Goal: Information Seeking & Learning: Learn about a topic

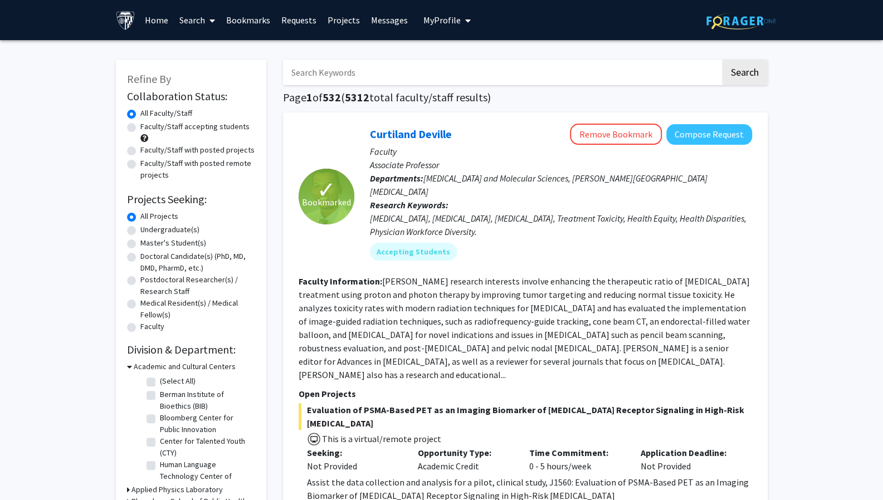
click at [162, 231] on label "Undergraduate(s)" at bounding box center [169, 230] width 59 height 12
click at [148, 231] on input "Undergraduate(s)" at bounding box center [143, 227] width 7 height 7
radio input "true"
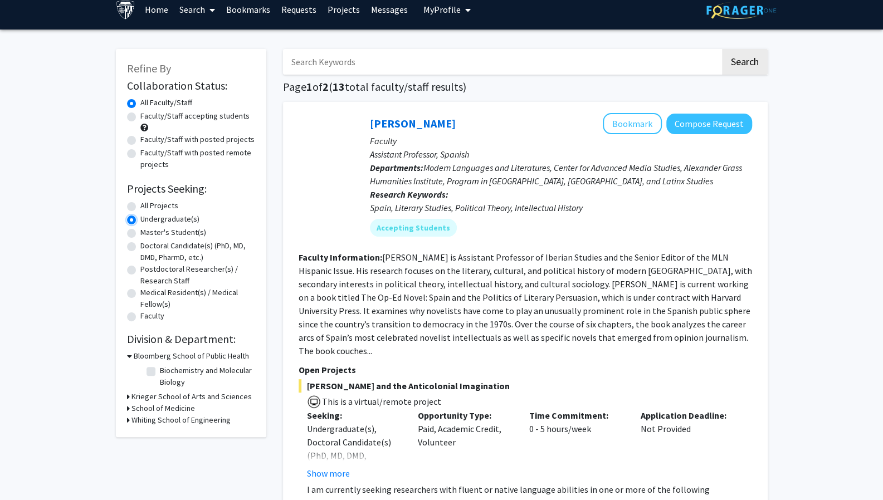
scroll to position [11, 0]
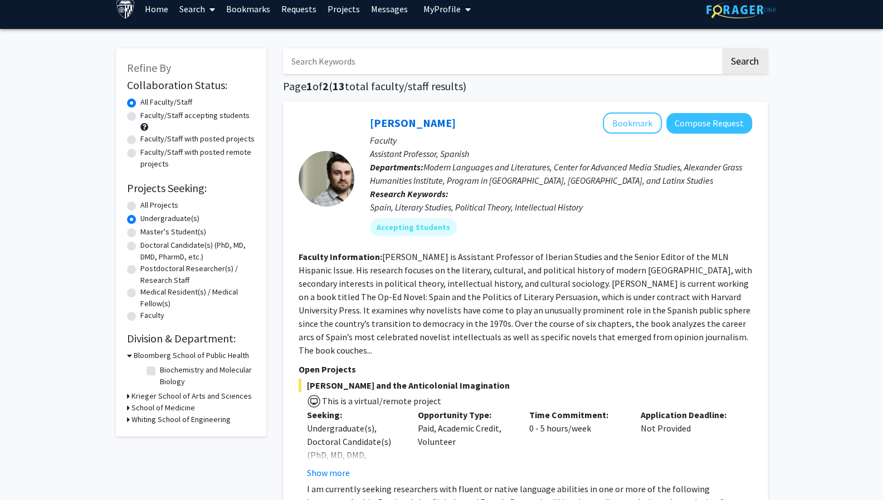
click at [141, 397] on h3 "Krieger School of Arts and Sciences" at bounding box center [191, 396] width 120 height 12
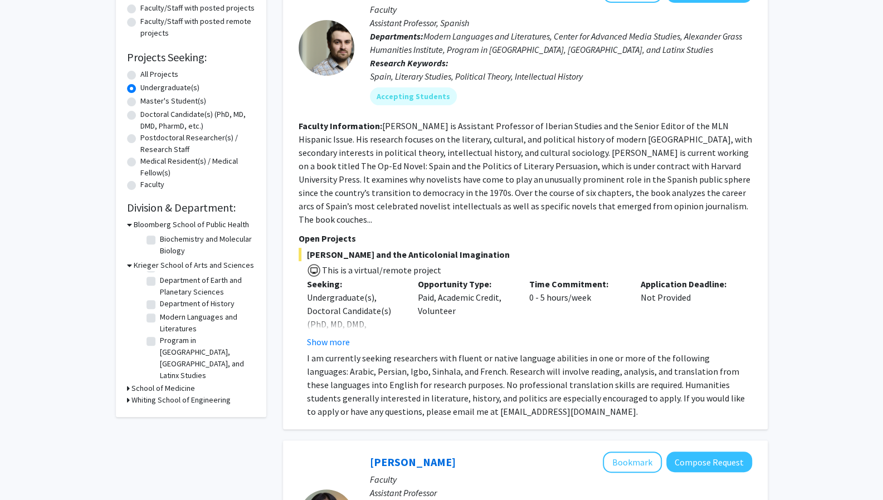
scroll to position [0, 0]
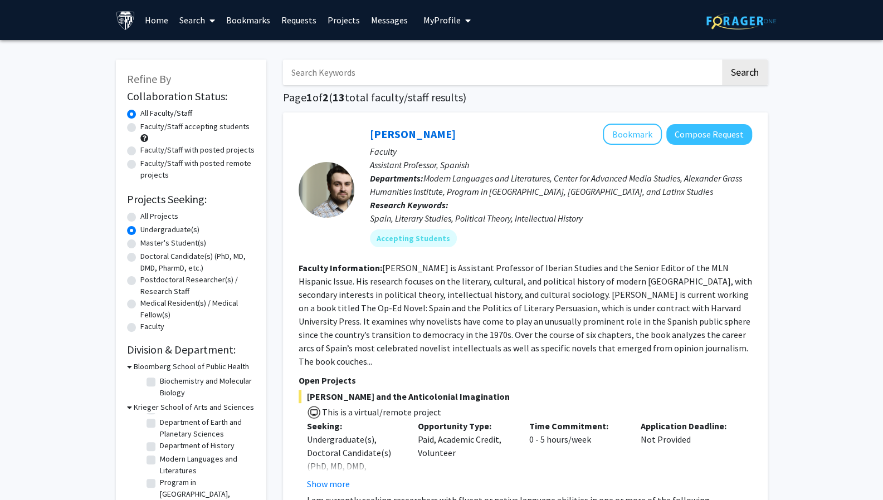
click at [385, 67] on input "Search Keywords" at bounding box center [501, 73] width 437 height 26
click at [385, 70] on input "Search Keywords" at bounding box center [501, 73] width 437 height 26
type input "neuro"
click at [722, 60] on button "Search" at bounding box center [745, 73] width 46 height 26
radio input "true"
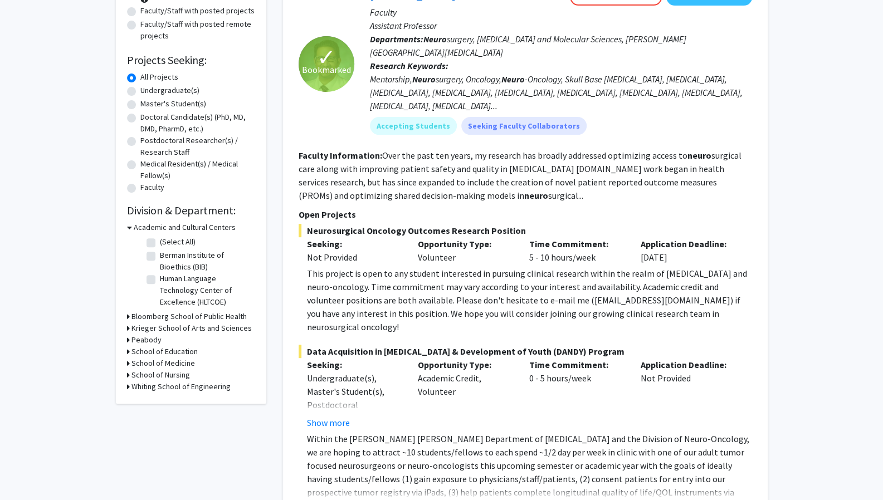
scroll to position [138, 0]
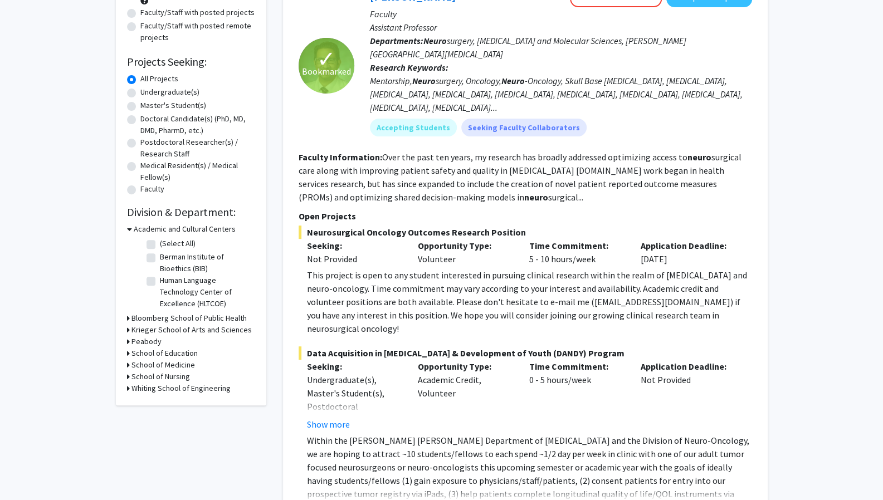
click at [500, 301] on div "This project is open to any student interested in pursuing clinical research wi…" at bounding box center [529, 301] width 445 height 67
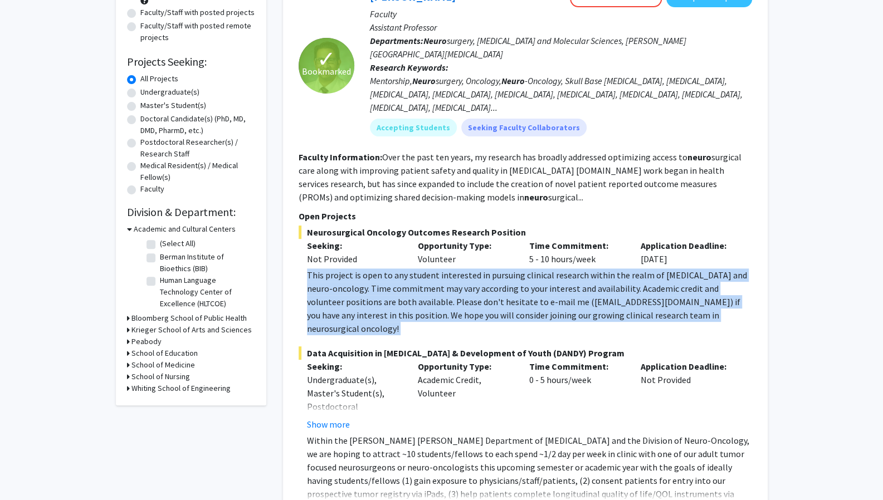
click at [500, 301] on div "This project is open to any student interested in pursuing clinical research wi…" at bounding box center [529, 301] width 445 height 67
click at [489, 302] on div "This project is open to any student interested in pursuing clinical research wi…" at bounding box center [529, 301] width 445 height 67
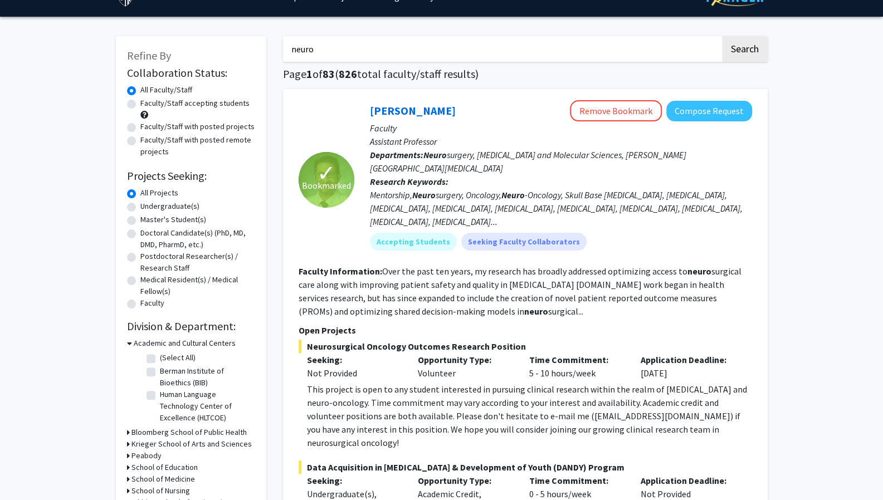
scroll to position [4, 0]
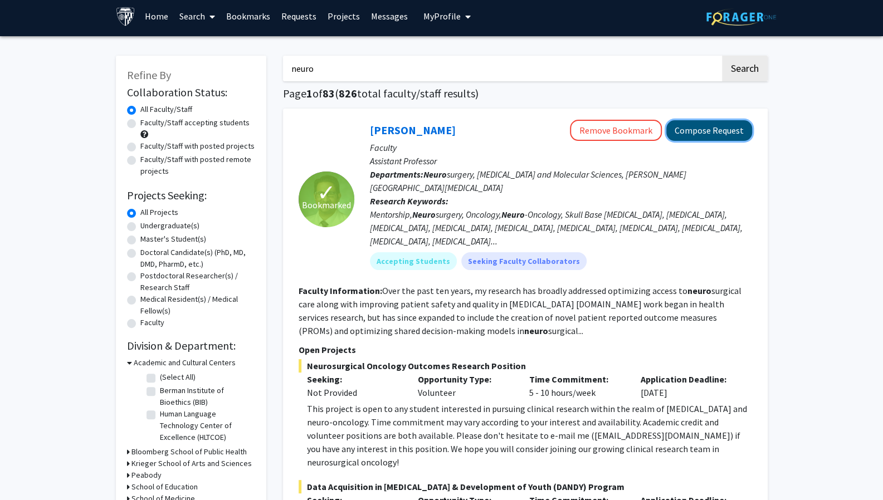
click at [676, 133] on button "Compose Request" at bounding box center [709, 130] width 86 height 21
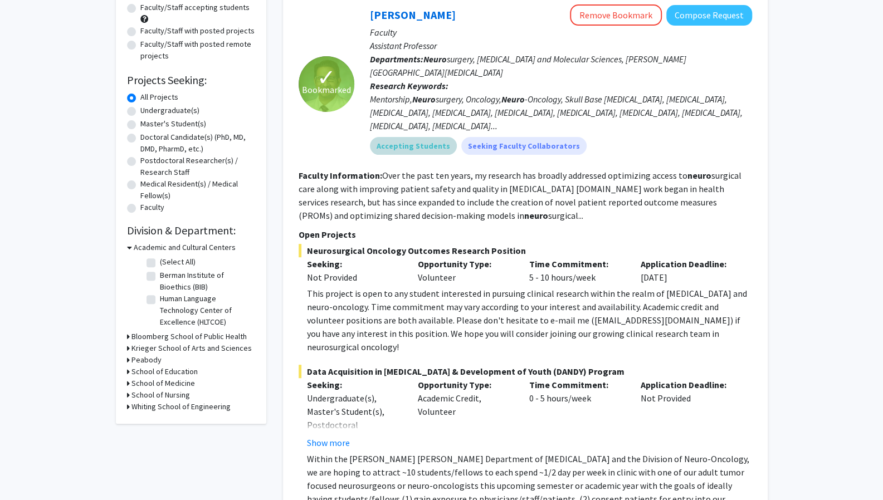
scroll to position [114, 0]
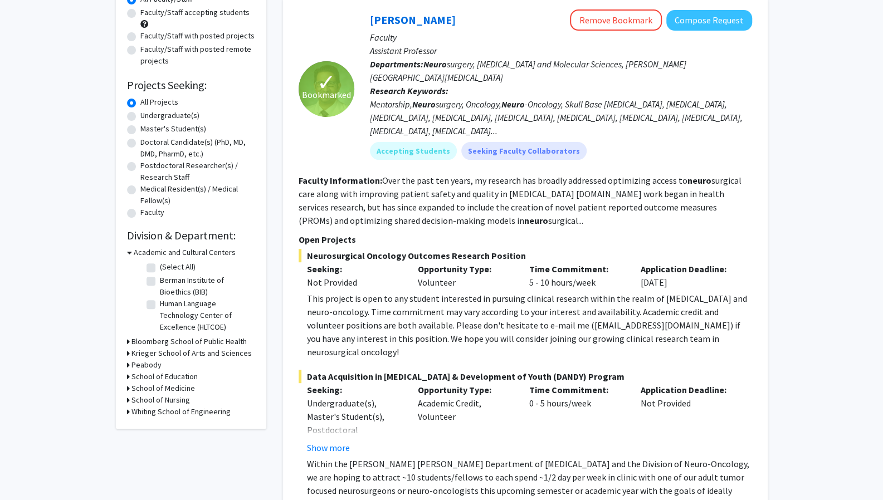
click at [174, 116] on label "Undergraduate(s)" at bounding box center [169, 116] width 59 height 12
click at [148, 116] on input "Undergraduate(s)" at bounding box center [143, 113] width 7 height 7
radio input "true"
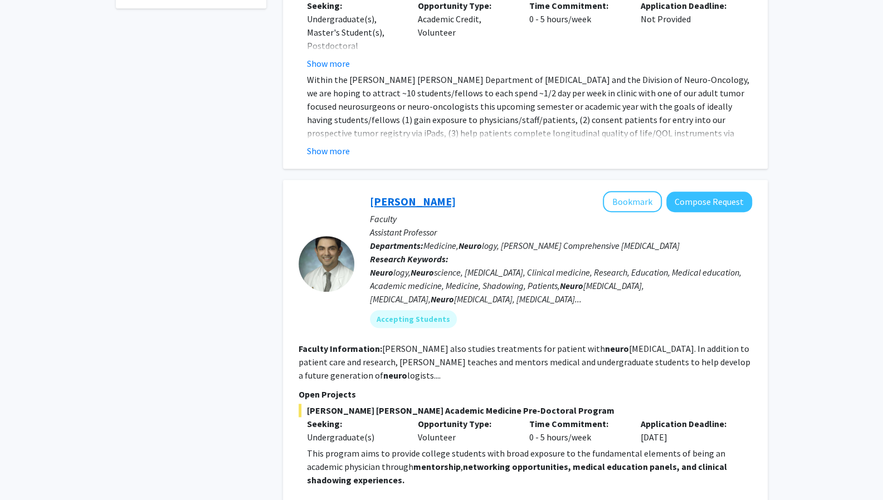
scroll to position [638, 0]
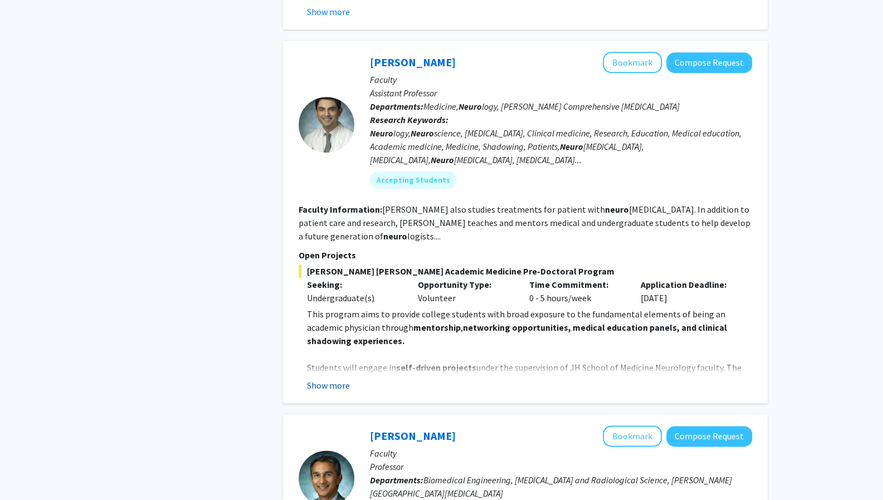
click at [334, 379] on button "Show more" at bounding box center [328, 385] width 43 height 13
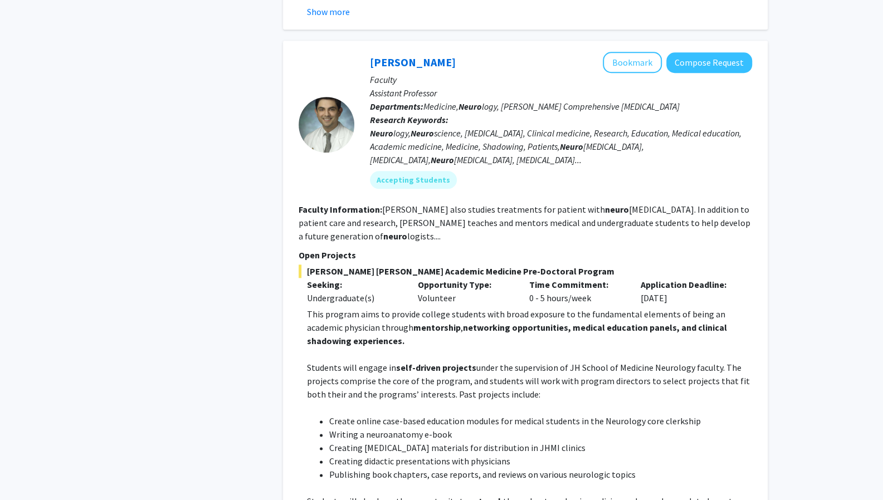
scroll to position [664, 0]
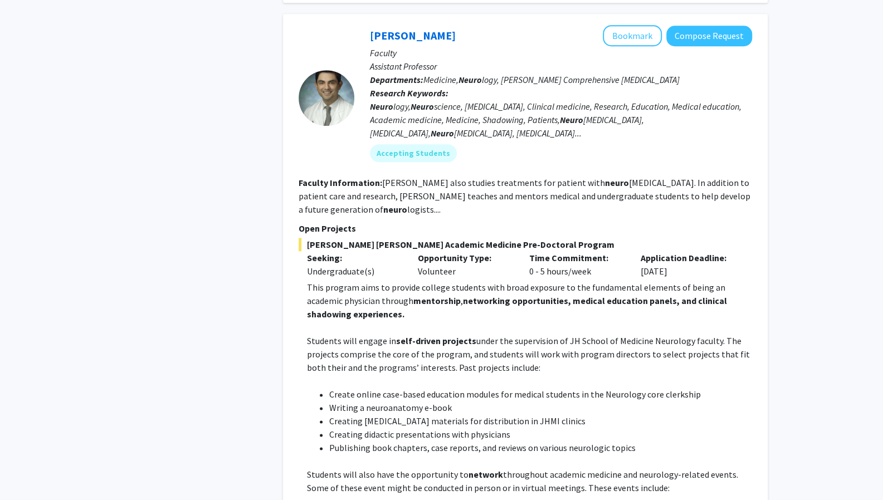
click at [489, 60] on p "Assistant Professor" at bounding box center [561, 66] width 382 height 13
click at [416, 28] on link "[PERSON_NAME]" at bounding box center [413, 35] width 86 height 14
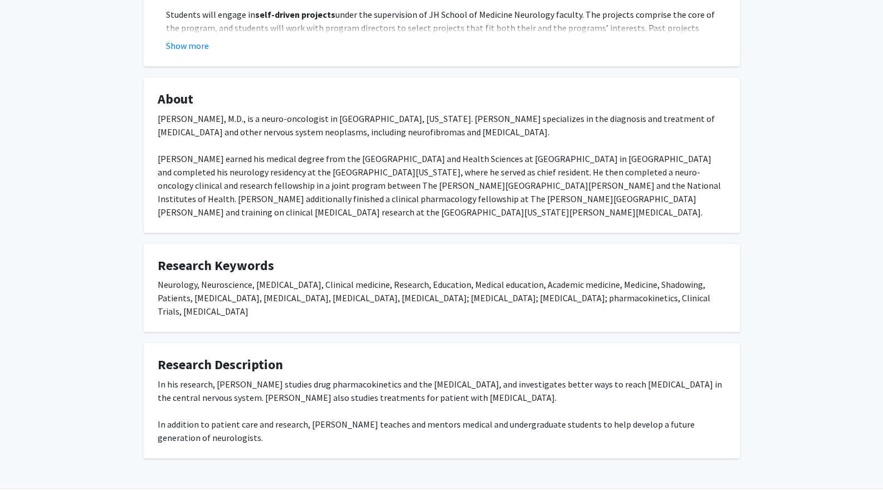
scroll to position [326, 0]
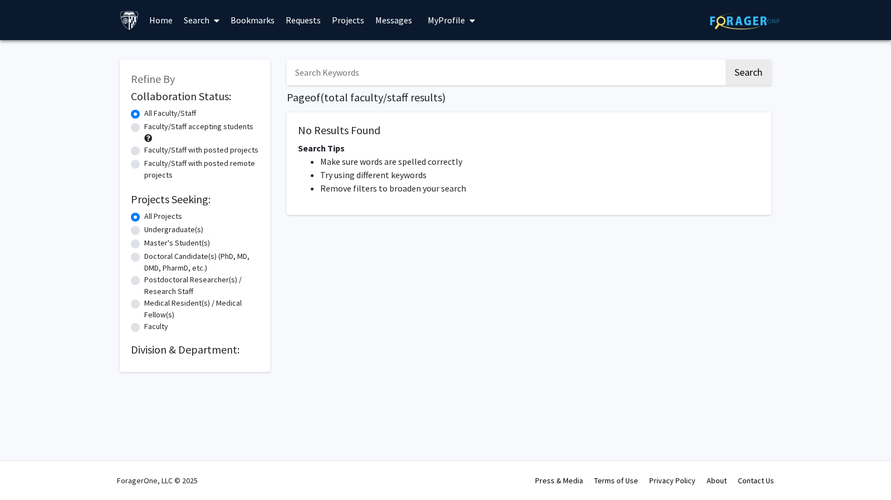
click at [148, 229] on label "Undergraduate(s)" at bounding box center [173, 230] width 59 height 12
click at [148, 229] on input "Undergraduate(s)" at bounding box center [147, 227] width 7 height 7
radio input "true"
click at [386, 74] on input "Search Keywords" at bounding box center [505, 73] width 437 height 26
type input "neuro"
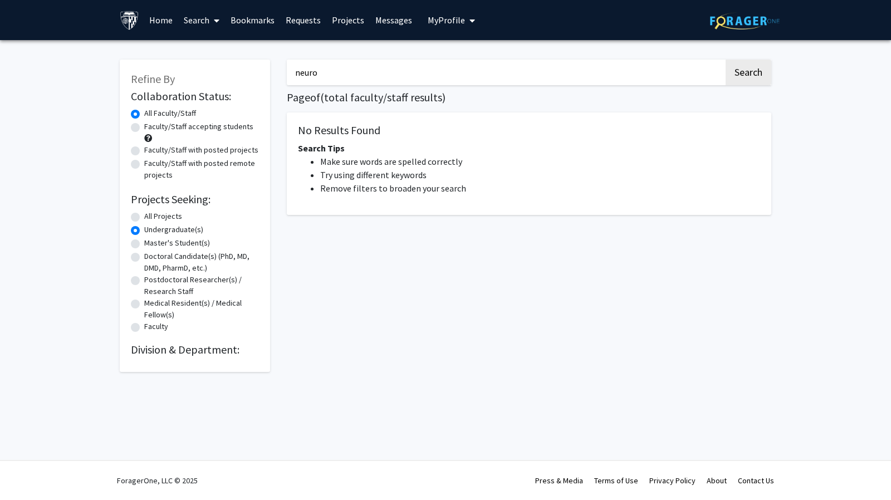
click at [726, 60] on button "Search" at bounding box center [749, 73] width 46 height 26
click at [756, 68] on button "Search" at bounding box center [749, 73] width 46 height 26
click at [339, 84] on input "neuro" at bounding box center [505, 73] width 437 height 26
click at [726, 60] on button "Search" at bounding box center [749, 73] width 46 height 26
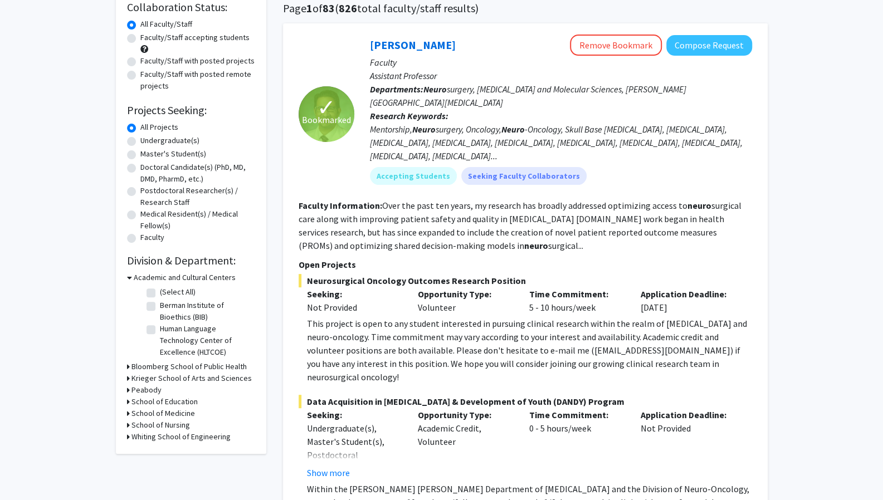
scroll to position [67, 0]
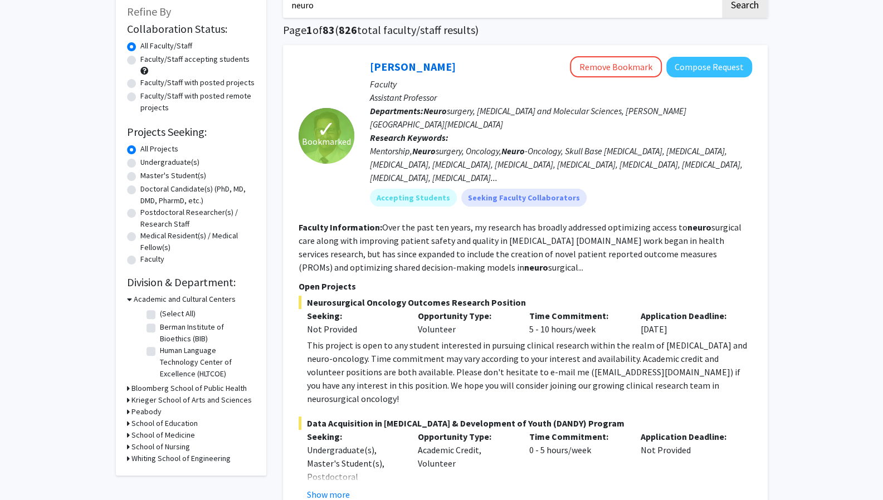
click at [160, 161] on label "Undergraduate(s)" at bounding box center [169, 162] width 59 height 12
click at [148, 161] on input "Undergraduate(s)" at bounding box center [143, 159] width 7 height 7
radio input "true"
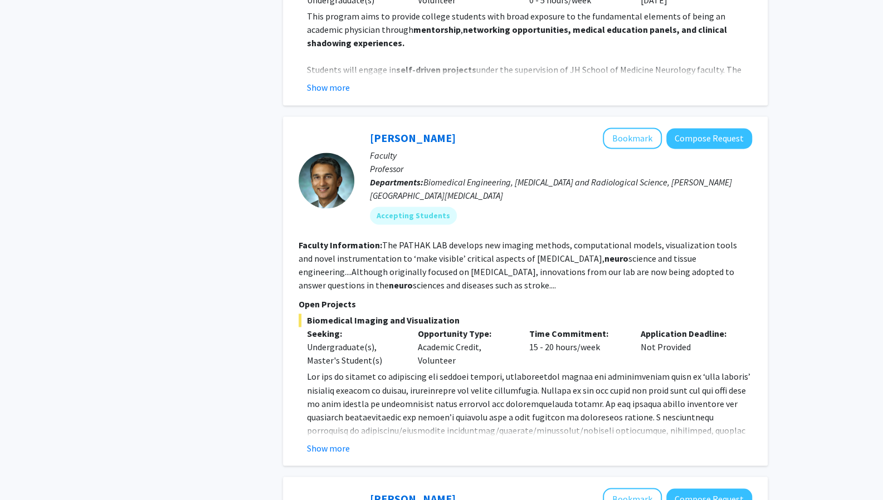
scroll to position [939, 0]
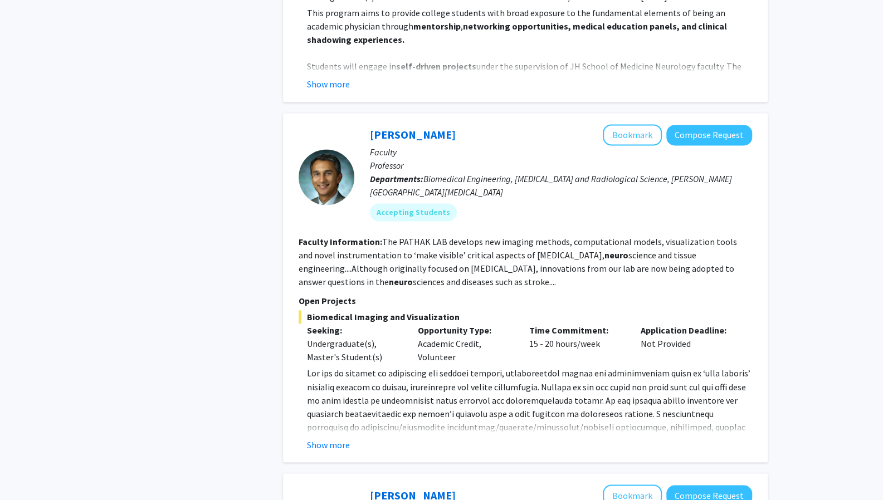
click at [326, 438] on div "[PERSON_NAME] Bookmark Compose Request Faculty Professor Departments: Biomedica…" at bounding box center [525, 287] width 484 height 349
click at [327, 438] on div "[PERSON_NAME] Bookmark Compose Request Faculty Professor Departments: Biomedica…" at bounding box center [525, 287] width 484 height 349
click at [329, 438] on button "Show more" at bounding box center [328, 444] width 43 height 13
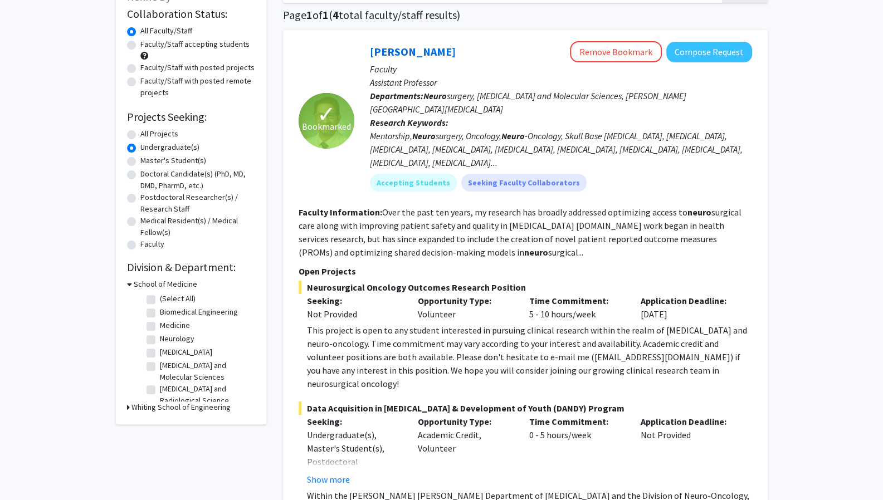
scroll to position [0, 0]
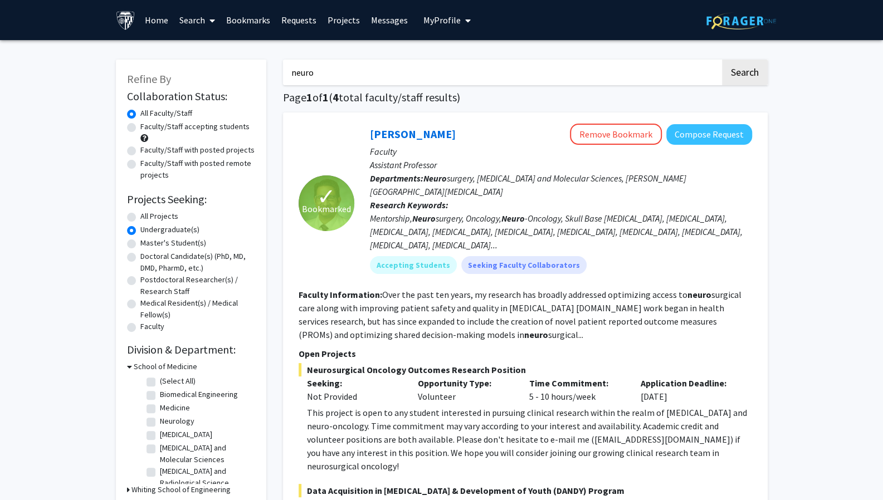
click at [379, 64] on input "neuro" at bounding box center [501, 73] width 437 height 26
type input "n"
type input "sleep"
click at [722, 60] on button "Search" at bounding box center [745, 73] width 46 height 26
radio input "true"
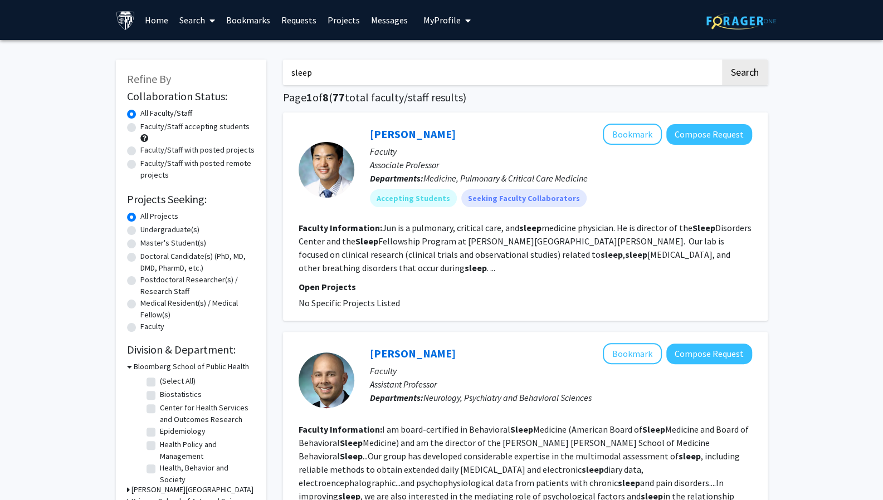
click at [445, 165] on p "Associate Professor" at bounding box center [561, 164] width 382 height 13
click at [418, 132] on link "[PERSON_NAME]" at bounding box center [413, 134] width 86 height 14
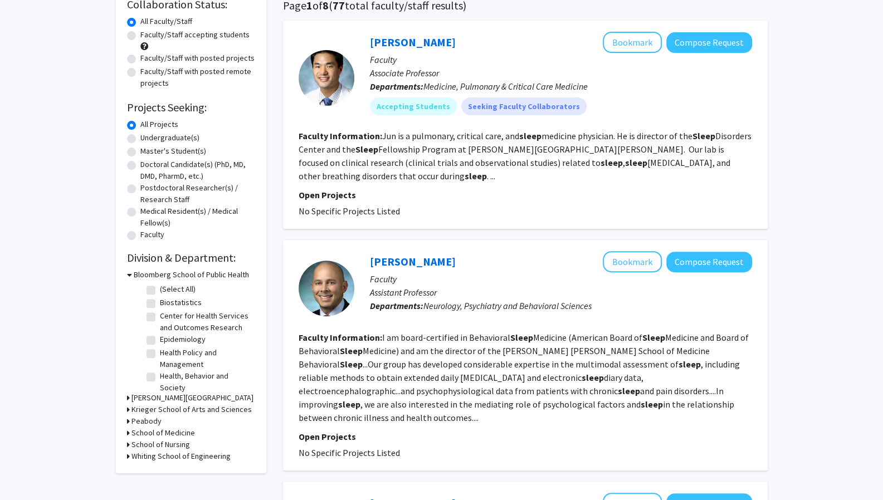
click at [471, 332] on fg-read-more "I am board-certified in Behavioral Sleep Medicine (American Board of Sleep Medi…" at bounding box center [523, 377] width 450 height 91
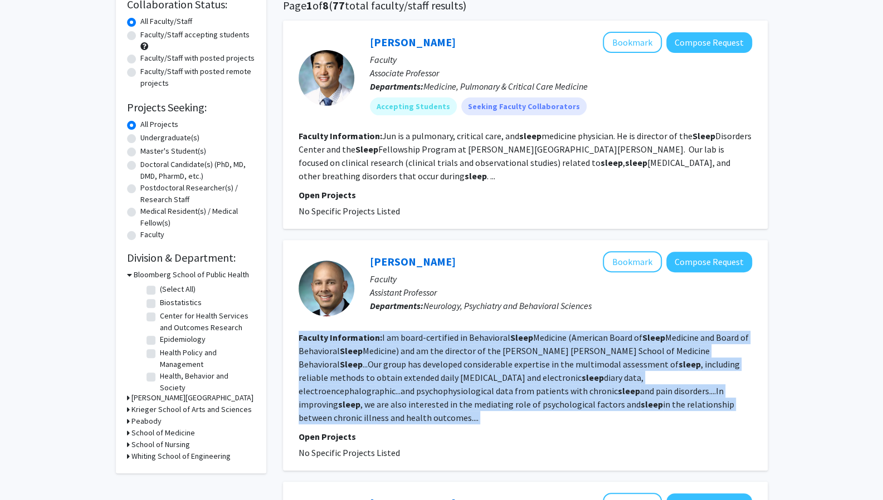
click at [471, 332] on fg-read-more "I am board-certified in Behavioral Sleep Medicine (American Board of Sleep Medi…" at bounding box center [523, 377] width 450 height 91
click at [459, 334] on fg-read-more "I am board-certified in Behavioral Sleep Medicine (American Board of Sleep Medi…" at bounding box center [523, 377] width 450 height 91
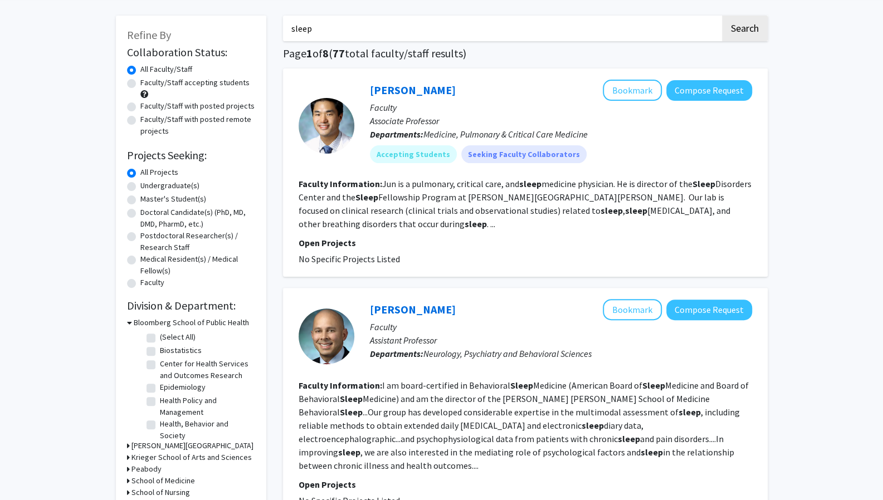
scroll to position [43, 0]
click at [140, 87] on label "Faculty/Staff accepting students" at bounding box center [194, 83] width 109 height 12
click at [140, 85] on input "Faculty/Staff accepting students" at bounding box center [143, 80] width 7 height 7
radio input "true"
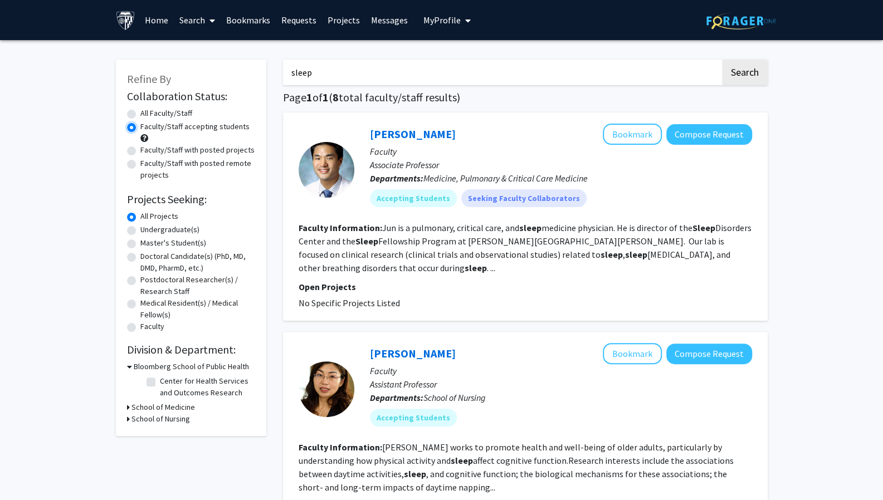
scroll to position [162, 0]
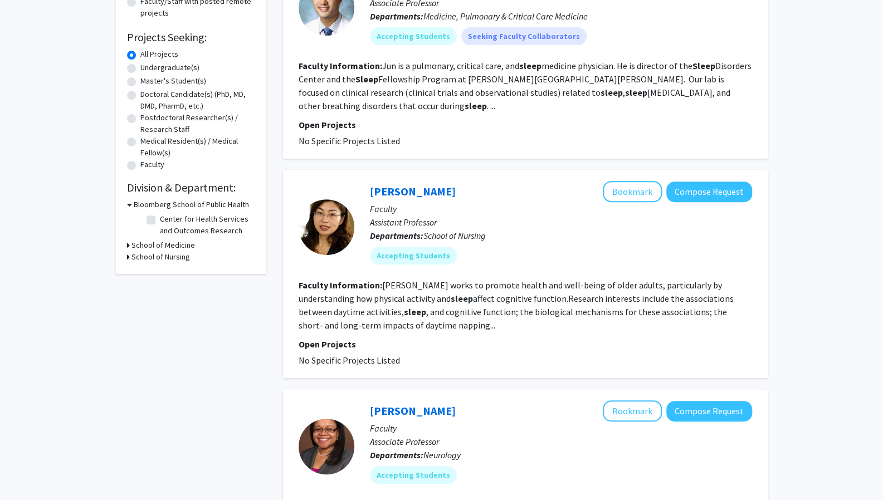
click at [535, 286] on fg-read-more "[PERSON_NAME] works to promote health and well-being of older adults, particula…" at bounding box center [515, 305] width 435 height 51
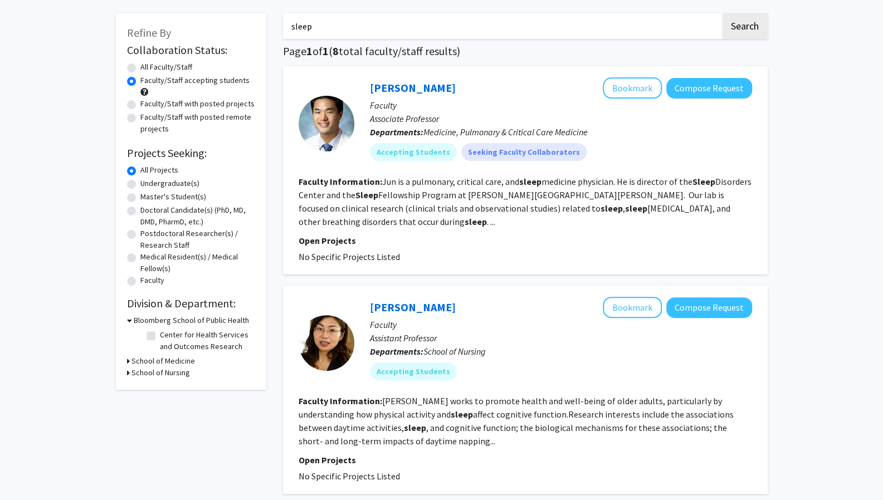
scroll to position [21, 0]
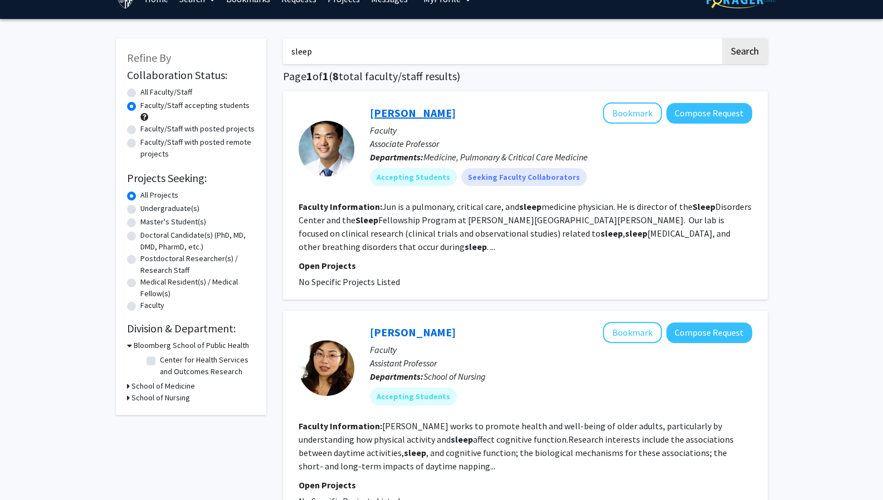
click at [410, 111] on link "[PERSON_NAME]" at bounding box center [413, 113] width 86 height 14
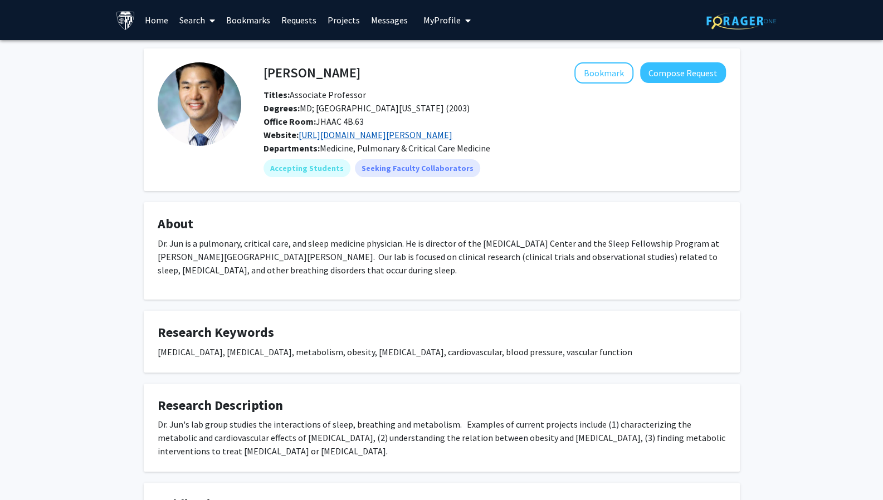
click at [371, 139] on link "[URL][DOMAIN_NAME][PERSON_NAME]" at bounding box center [375, 134] width 154 height 11
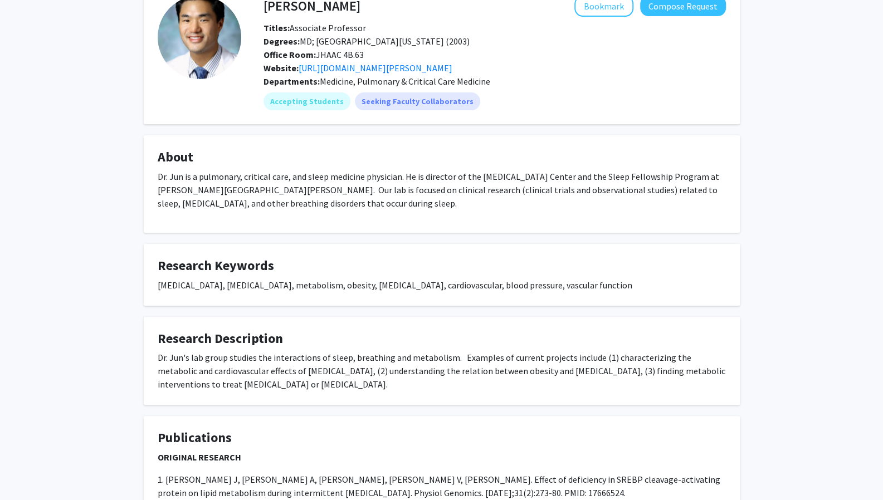
scroll to position [65, 0]
